Goal: Task Accomplishment & Management: Manage account settings

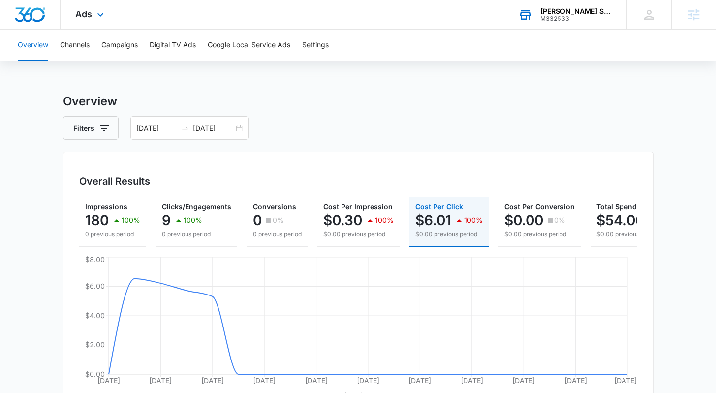
click at [578, 19] on div "M332533" at bounding box center [576, 18] width 72 height 7
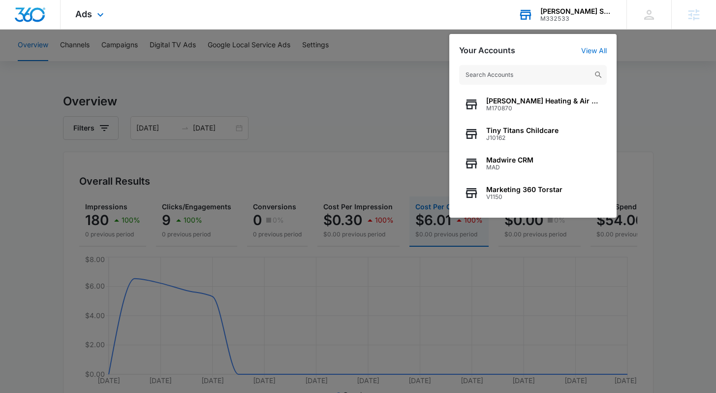
click at [535, 71] on input "text" at bounding box center [533, 75] width 148 height 20
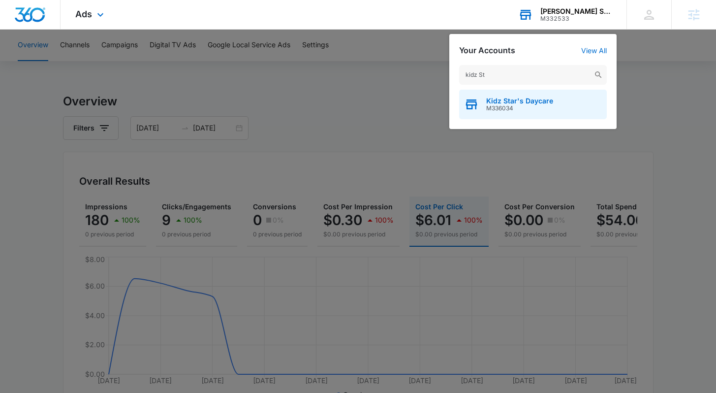
type input "kidz St"
click at [517, 108] on span "M336034" at bounding box center [519, 108] width 67 height 7
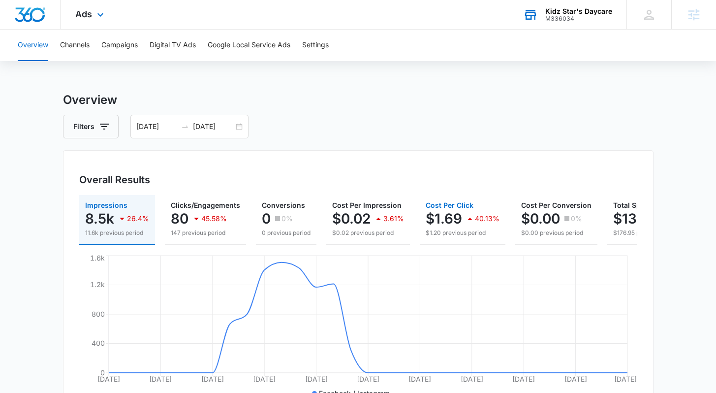
scroll to position [1, 0]
click at [596, 19] on div "M336034" at bounding box center [578, 18] width 67 height 7
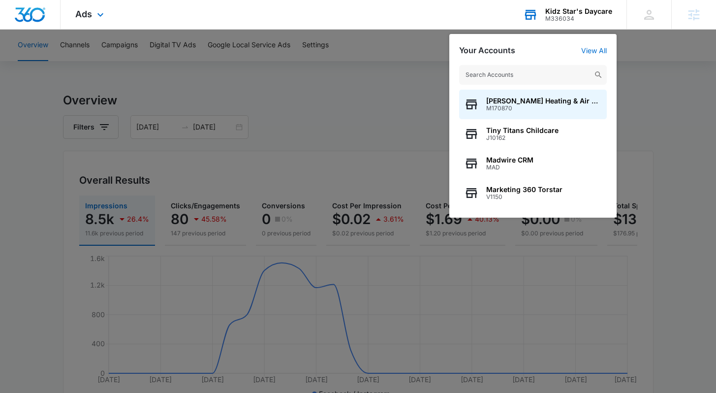
click at [596, 19] on div "M336034" at bounding box center [578, 18] width 67 height 7
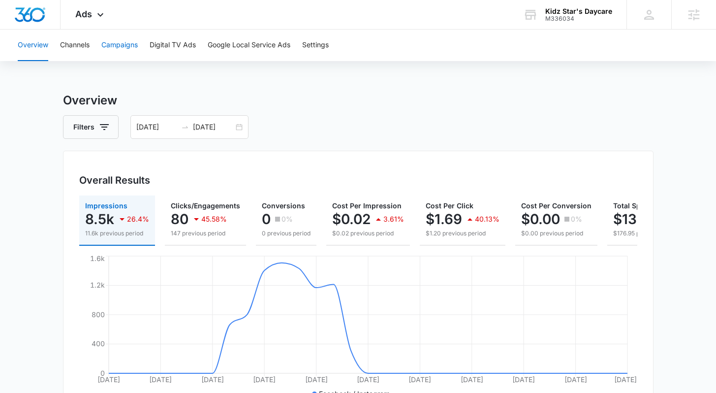
click at [118, 48] on button "Campaigns" at bounding box center [119, 45] width 36 height 31
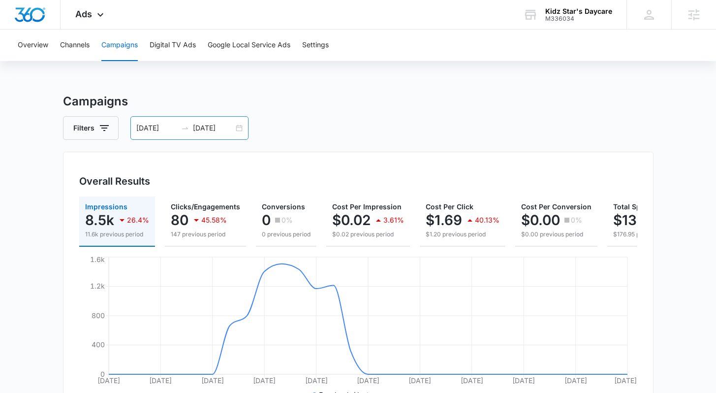
click at [240, 130] on div "[DATE] [DATE]" at bounding box center [189, 128] width 118 height 24
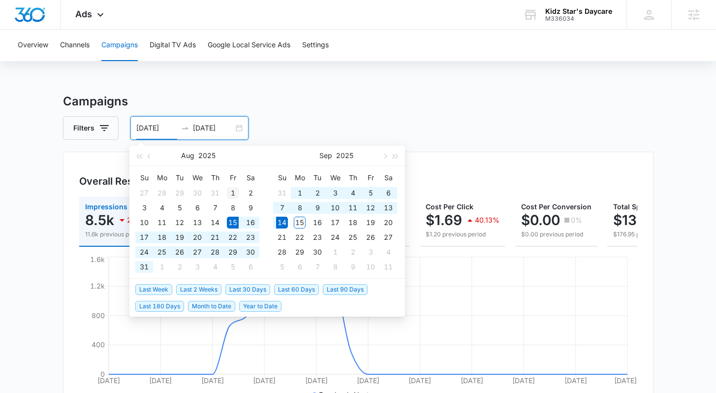
type input "[DATE]"
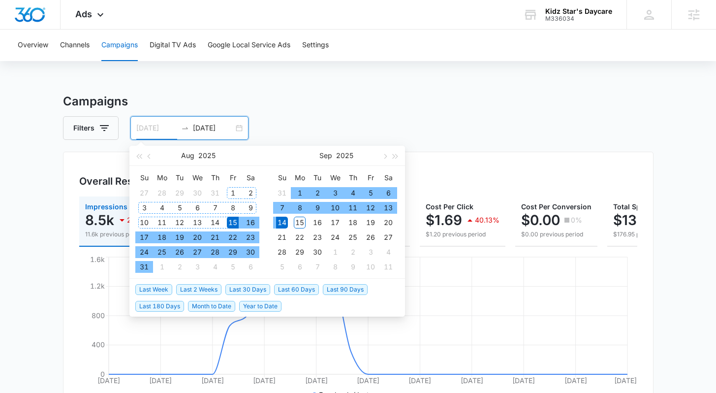
click at [235, 190] on div "1" at bounding box center [233, 193] width 12 height 12
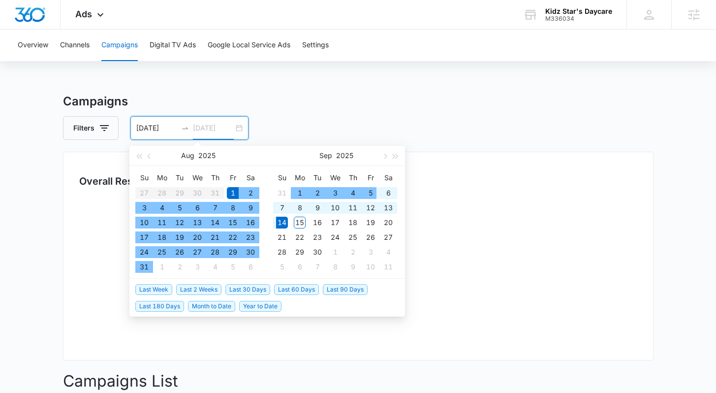
type input "[DATE]"
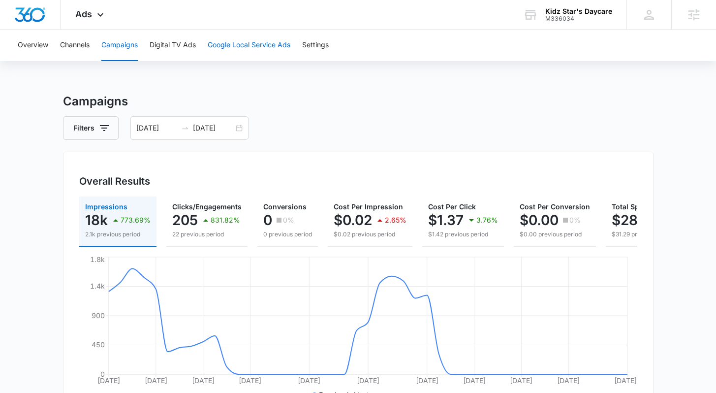
click at [274, 48] on button "Google Local Service Ads" at bounding box center [249, 45] width 83 height 31
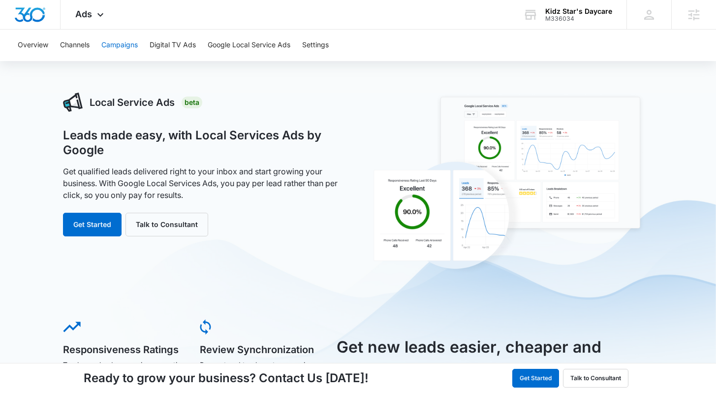
click at [118, 47] on button "Campaigns" at bounding box center [119, 45] width 36 height 31
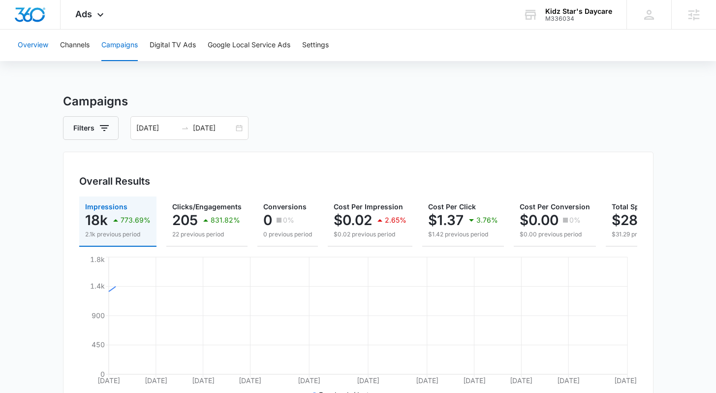
click at [27, 45] on button "Overview" at bounding box center [33, 45] width 31 height 31
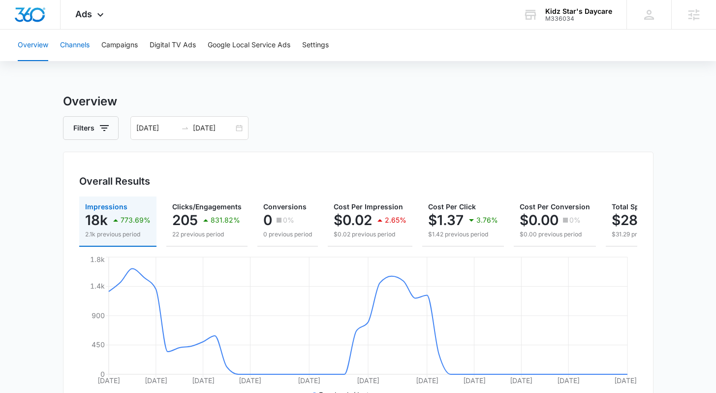
click at [76, 39] on button "Channels" at bounding box center [75, 45] width 30 height 31
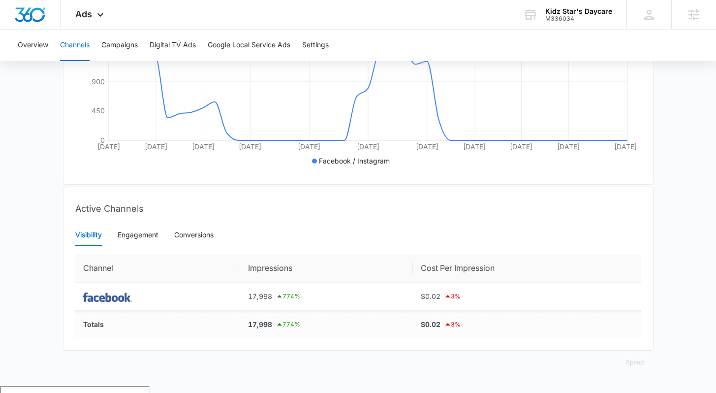
scroll to position [234, 0]
click at [130, 240] on div "Engagement" at bounding box center [138, 234] width 41 height 11
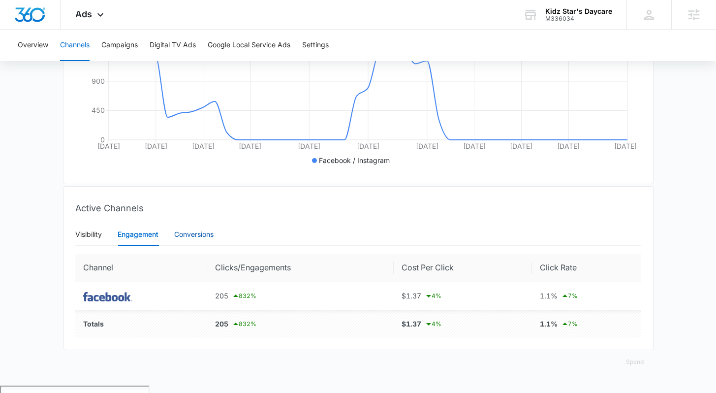
click at [201, 240] on div "Conversions" at bounding box center [193, 234] width 39 height 11
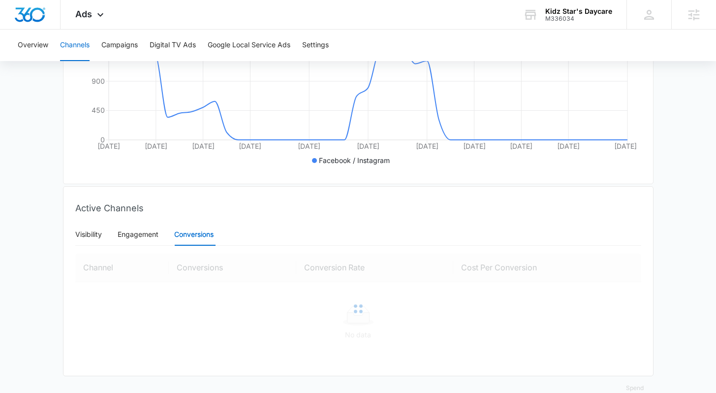
scroll to position [232, 0]
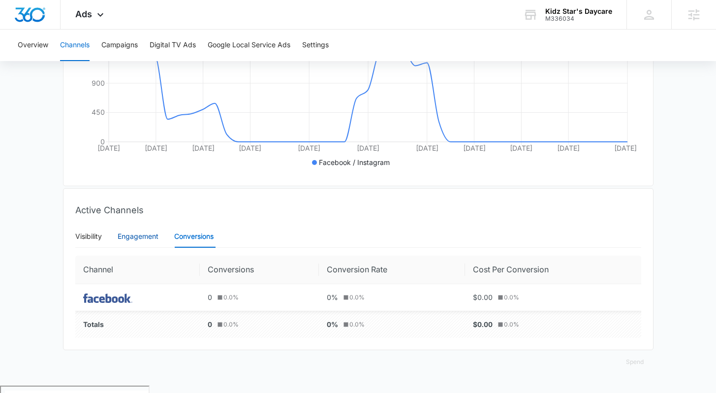
click at [139, 242] on div "Engagement" at bounding box center [138, 236] width 41 height 11
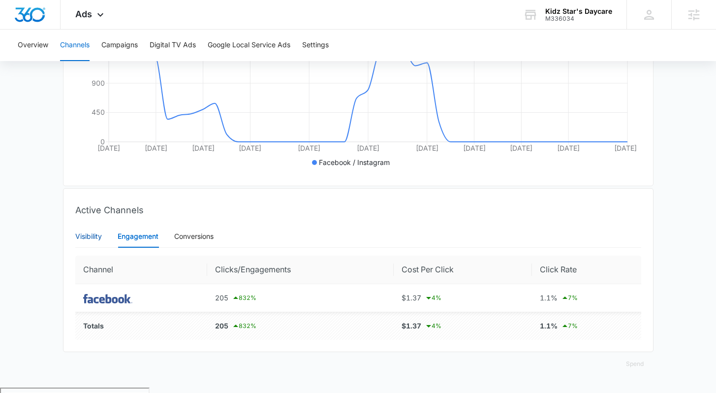
click at [89, 242] on div "Visibility" at bounding box center [88, 236] width 27 height 11
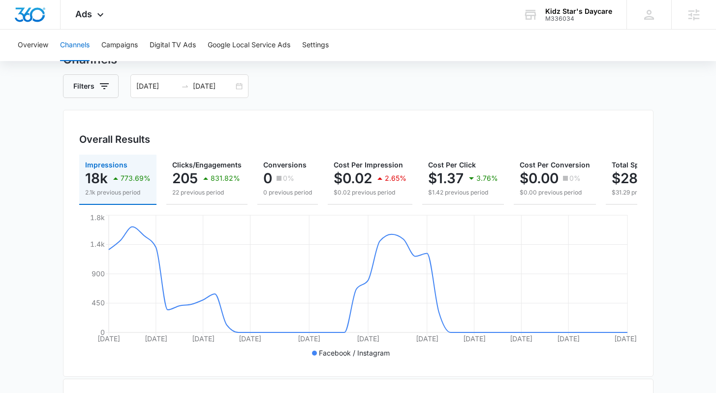
scroll to position [0, 0]
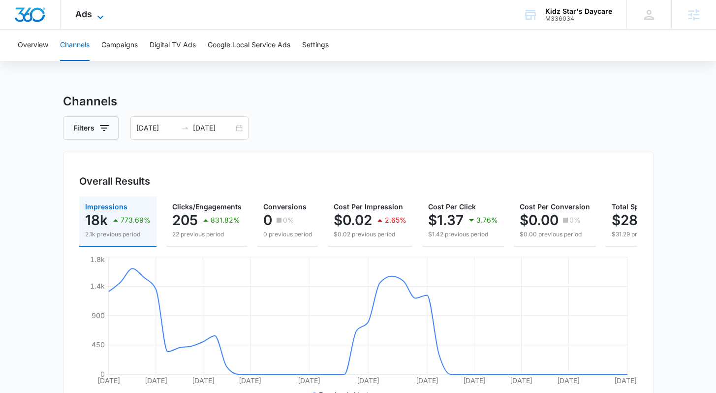
click at [82, 16] on span "Ads" at bounding box center [83, 14] width 17 height 10
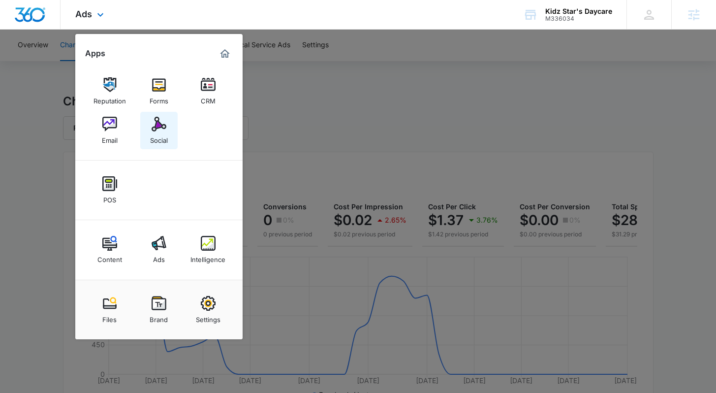
click at [161, 131] on img at bounding box center [159, 124] width 15 height 15
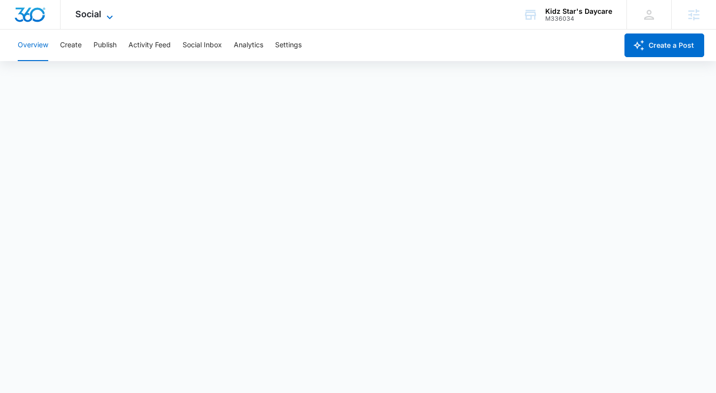
click at [86, 16] on span "Social" at bounding box center [88, 14] width 26 height 10
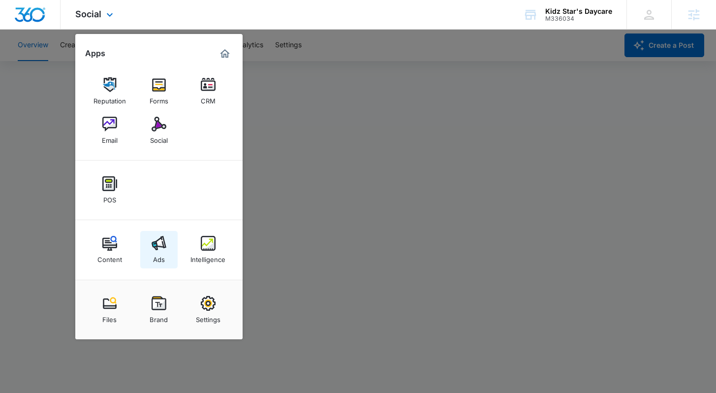
click at [160, 255] on div "Ads" at bounding box center [159, 257] width 12 height 13
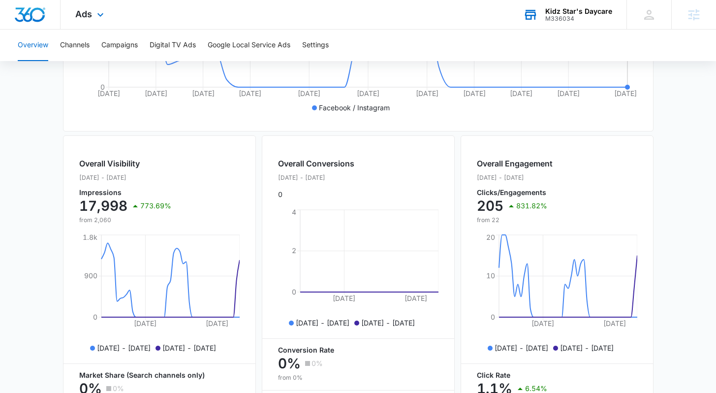
scroll to position [212, 0]
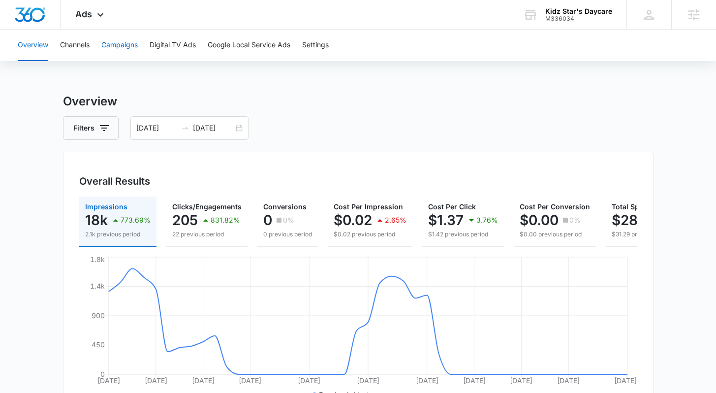
click at [123, 44] on button "Campaigns" at bounding box center [119, 45] width 36 height 31
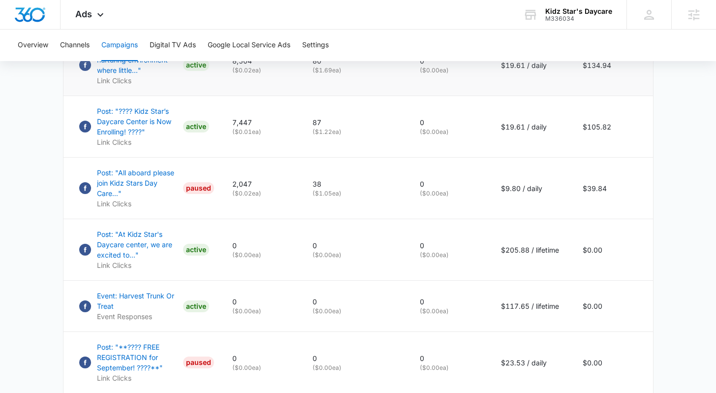
scroll to position [307, 0]
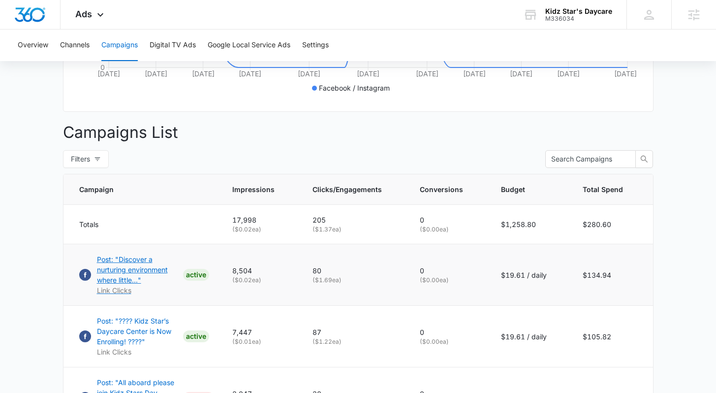
click at [208, 281] on div "ACTIVE" at bounding box center [196, 275] width 26 height 12
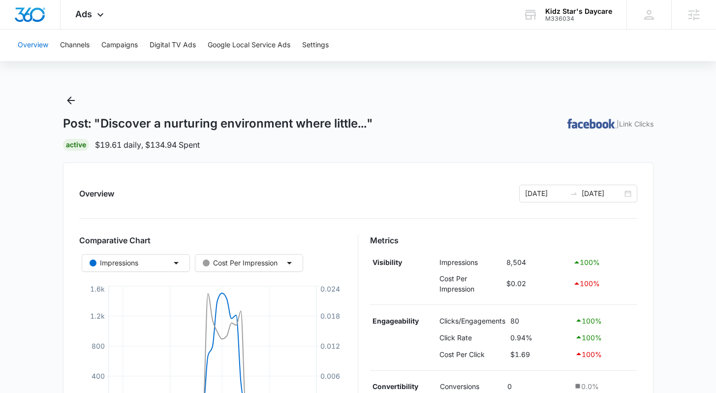
click at [31, 47] on button "Overview" at bounding box center [33, 45] width 31 height 31
